Goal: Find specific page/section

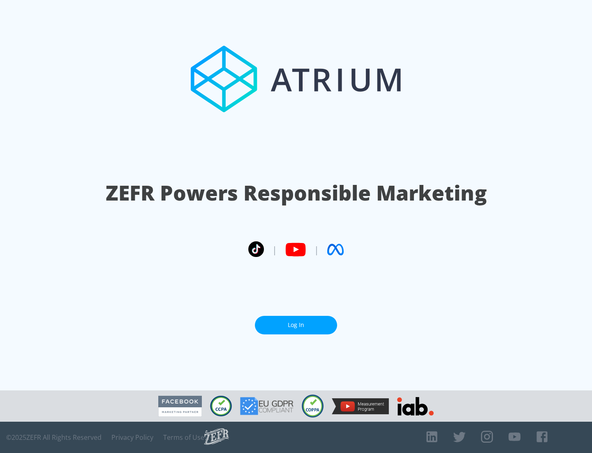
click at [296, 325] on link "Log In" at bounding box center [296, 325] width 82 height 19
